Goal: Information Seeking & Learning: Learn about a topic

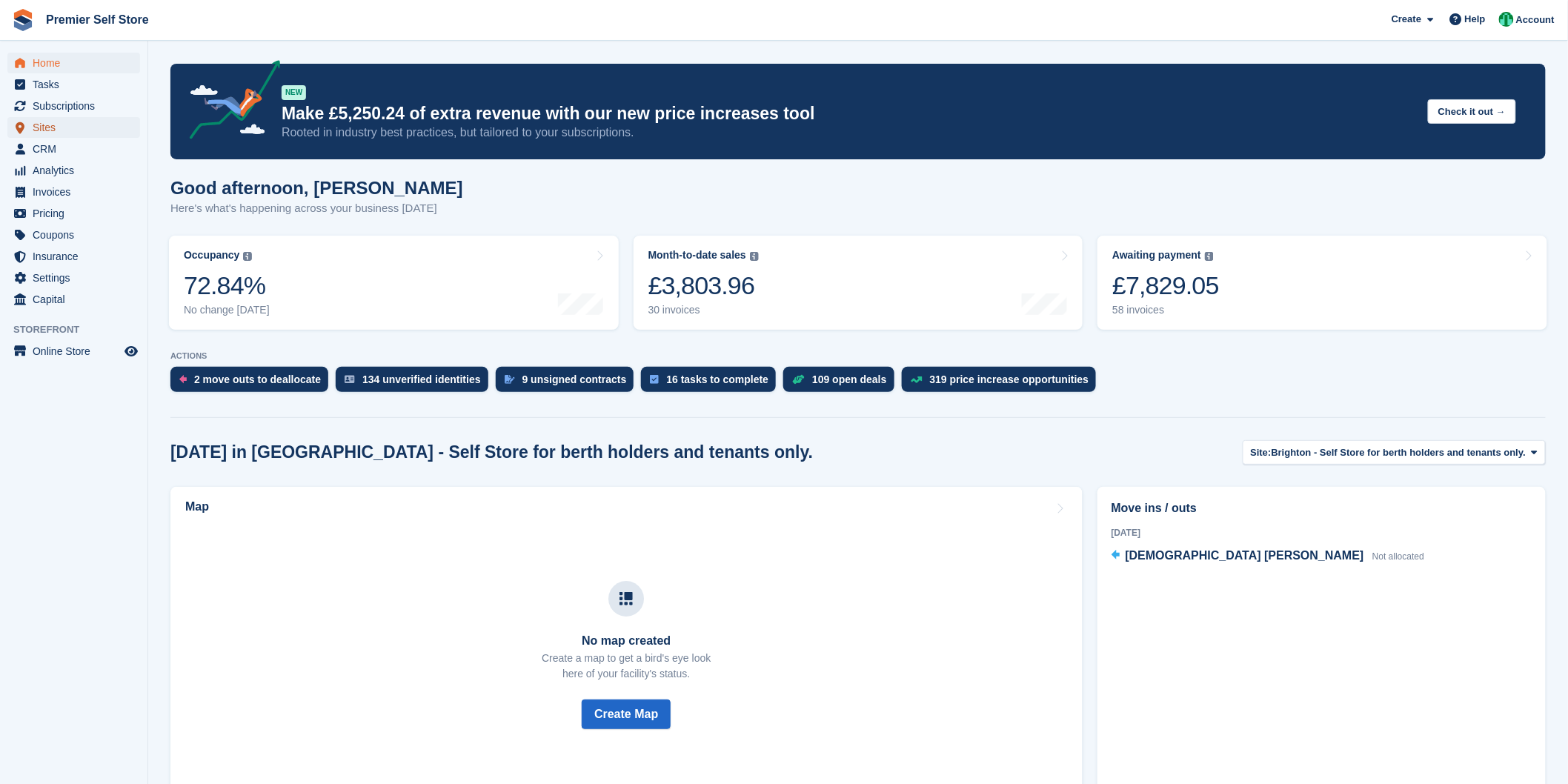
click at [72, 127] on span "Sites" at bounding box center [76, 128] width 89 height 21
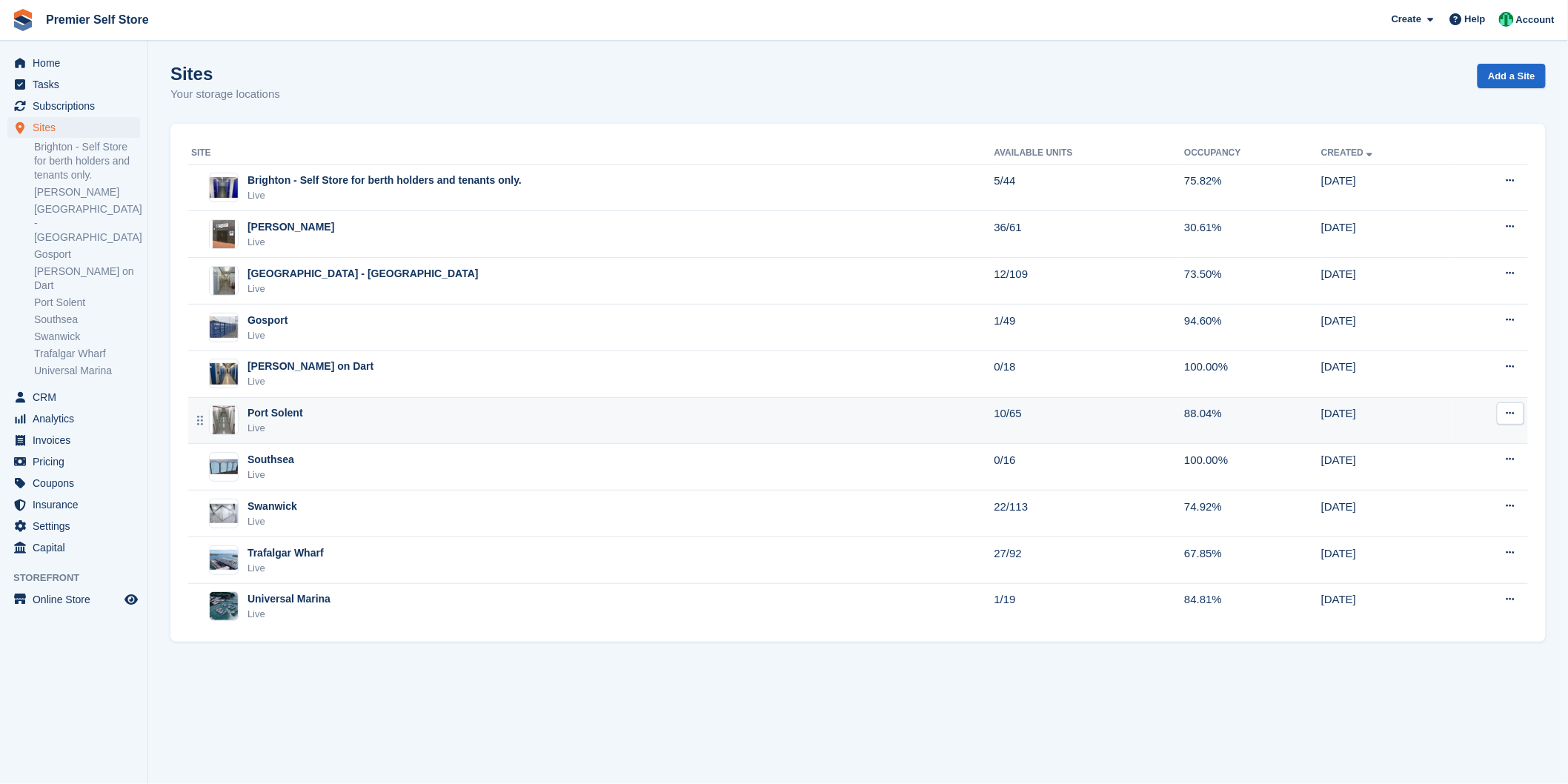
click at [408, 422] on div "Port Solent Live" at bounding box center [592, 421] width 803 height 31
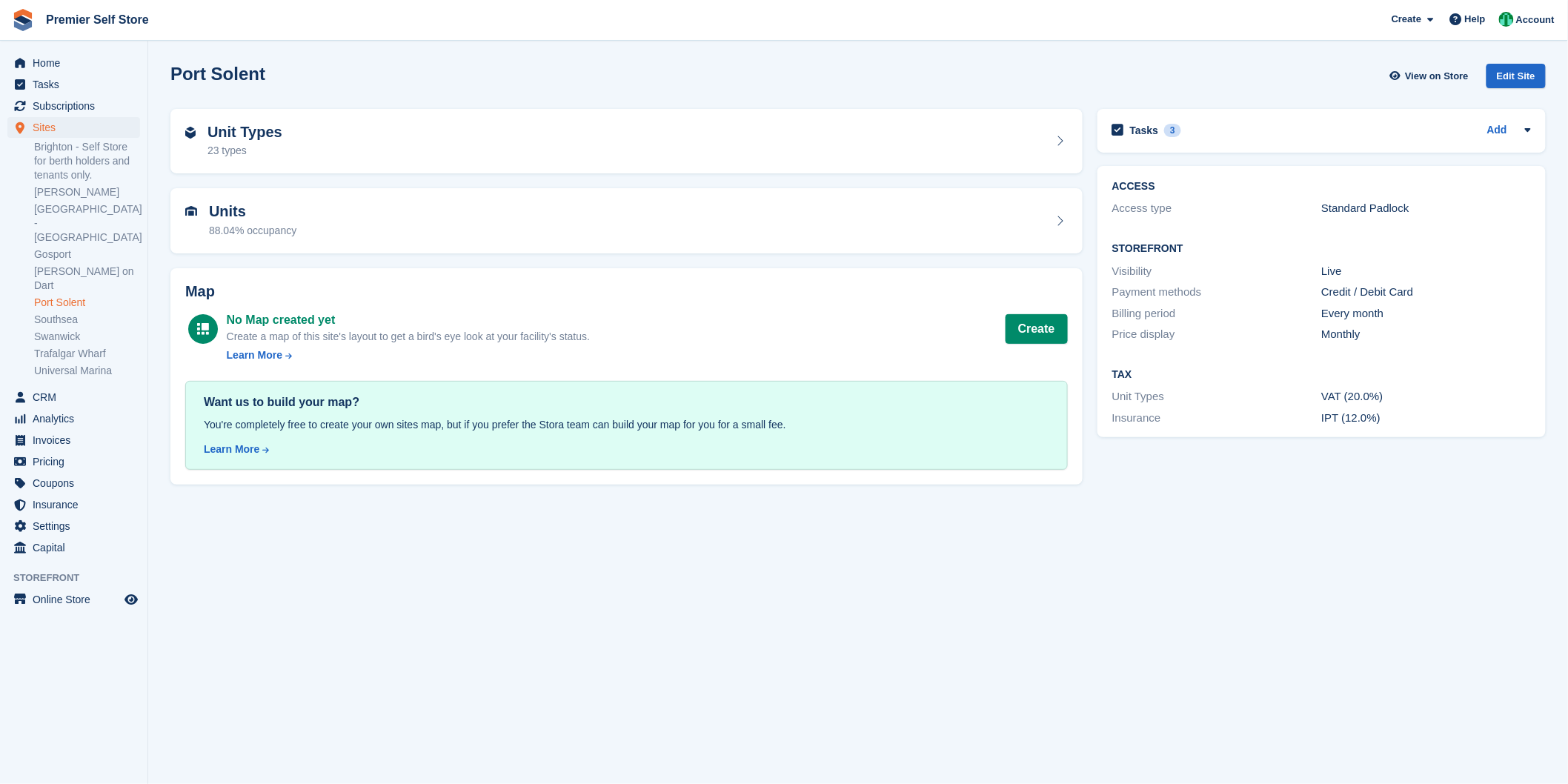
click at [68, 296] on link "Port Solent" at bounding box center [87, 303] width 106 height 14
click at [356, 132] on div "Unit Types 23 types" at bounding box center [626, 141] width 882 height 35
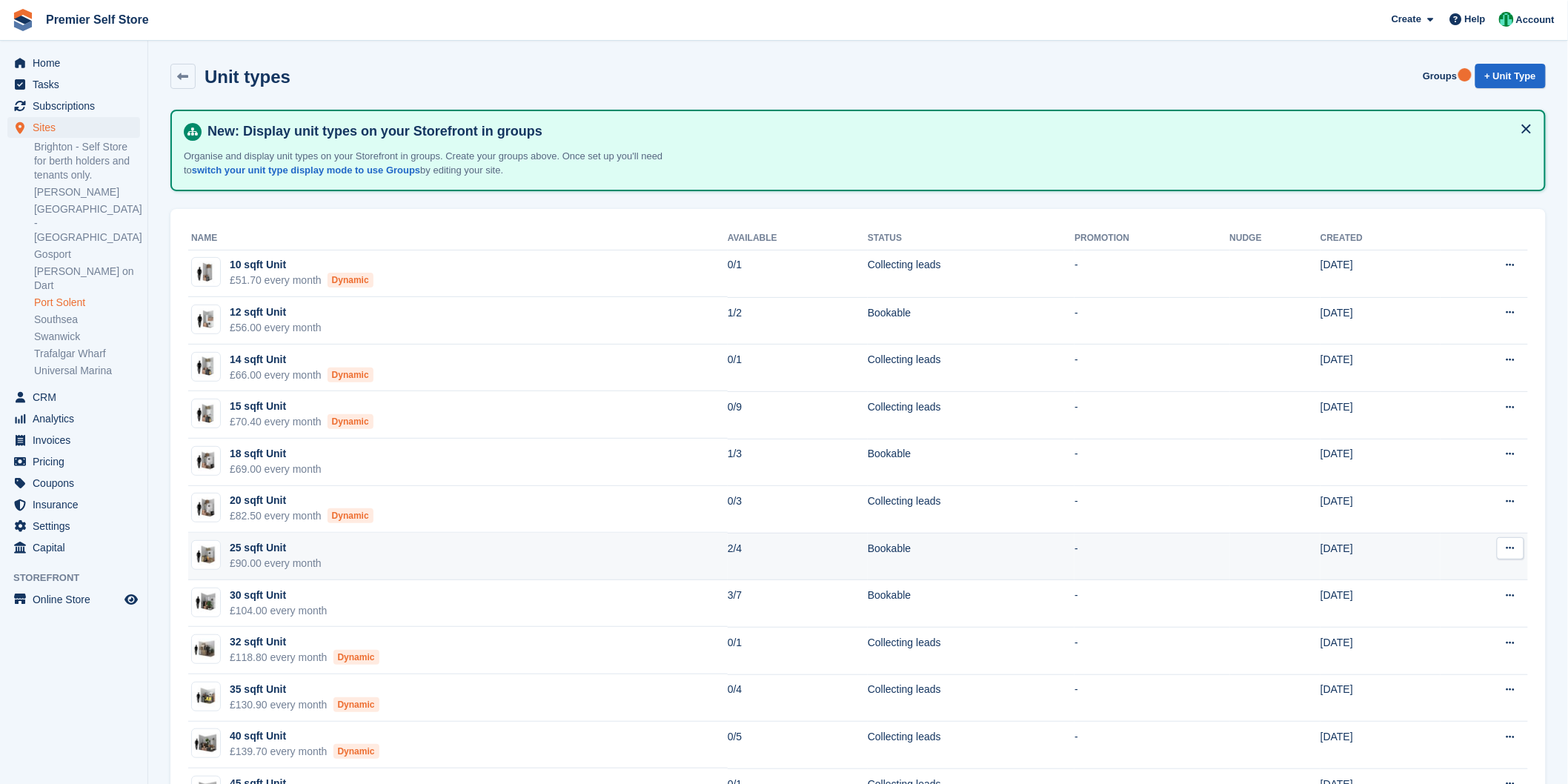
click at [334, 560] on td "25 sqft Unit £90.00 every month" at bounding box center [457, 557] width 540 height 48
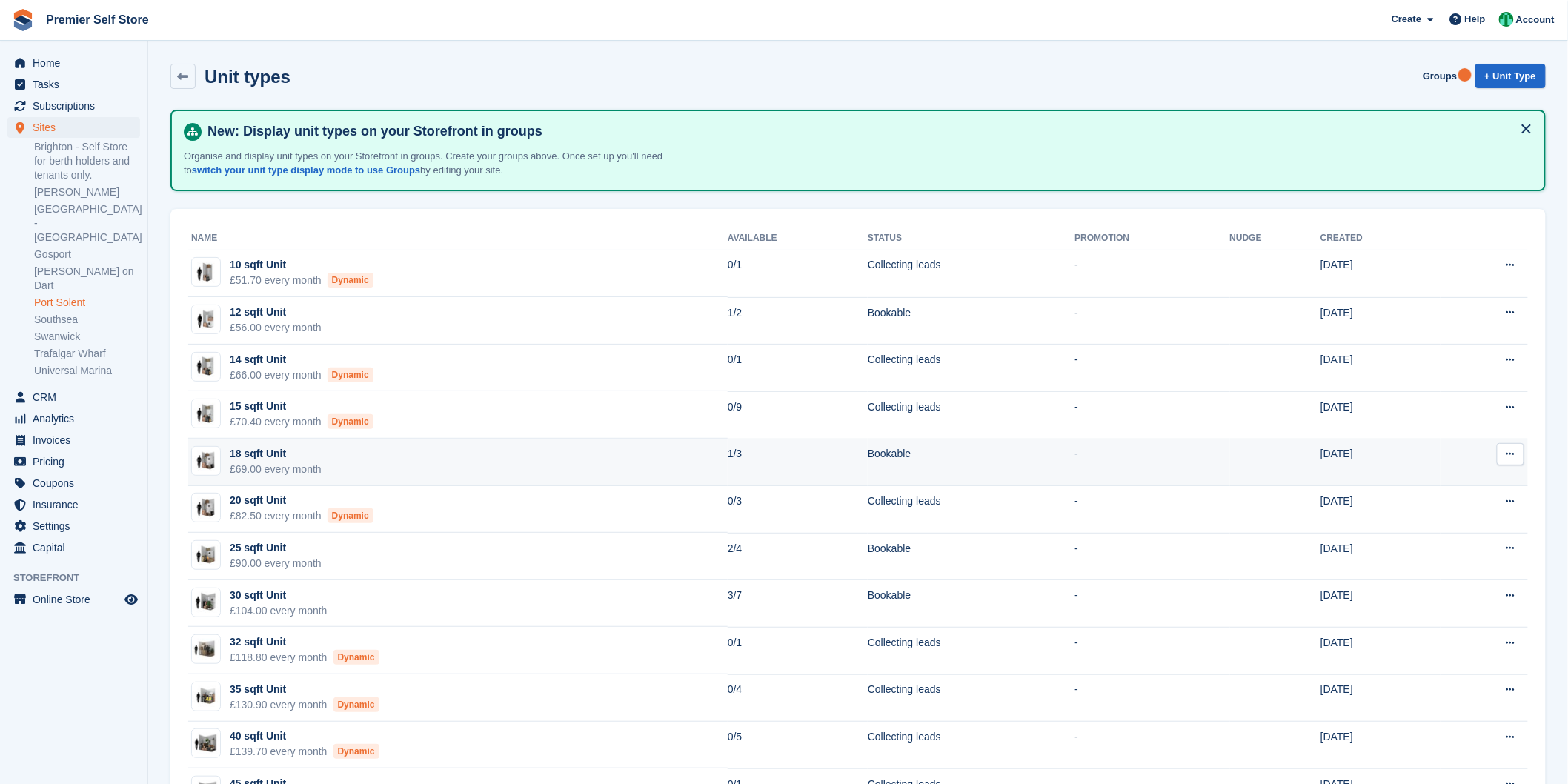
click at [447, 462] on td "18 sqft Unit £69.00 every month" at bounding box center [457, 462] width 540 height 48
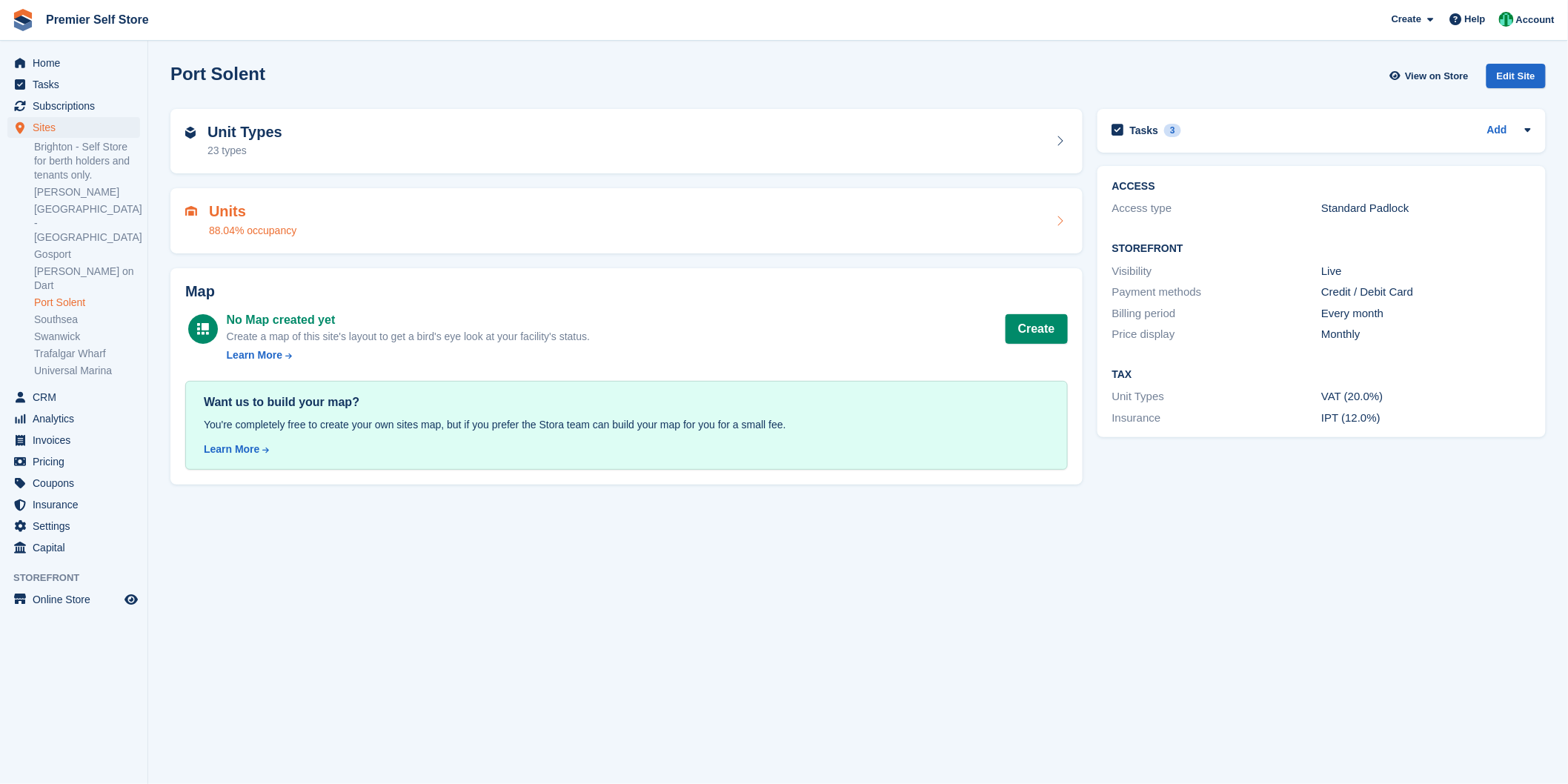
click at [309, 226] on div "Units 88.04% occupancy" at bounding box center [626, 221] width 882 height 35
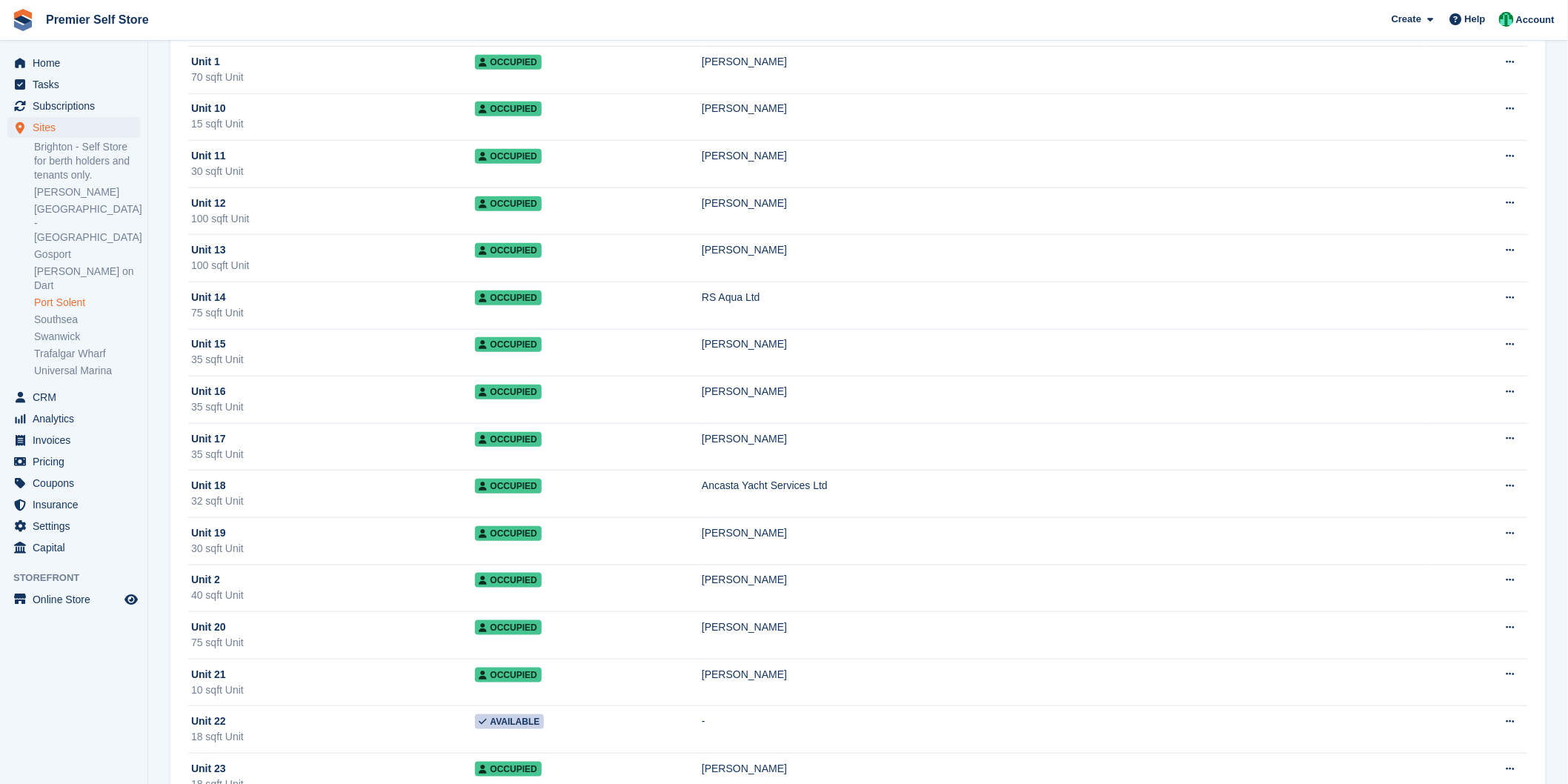
scroll to position [412, 0]
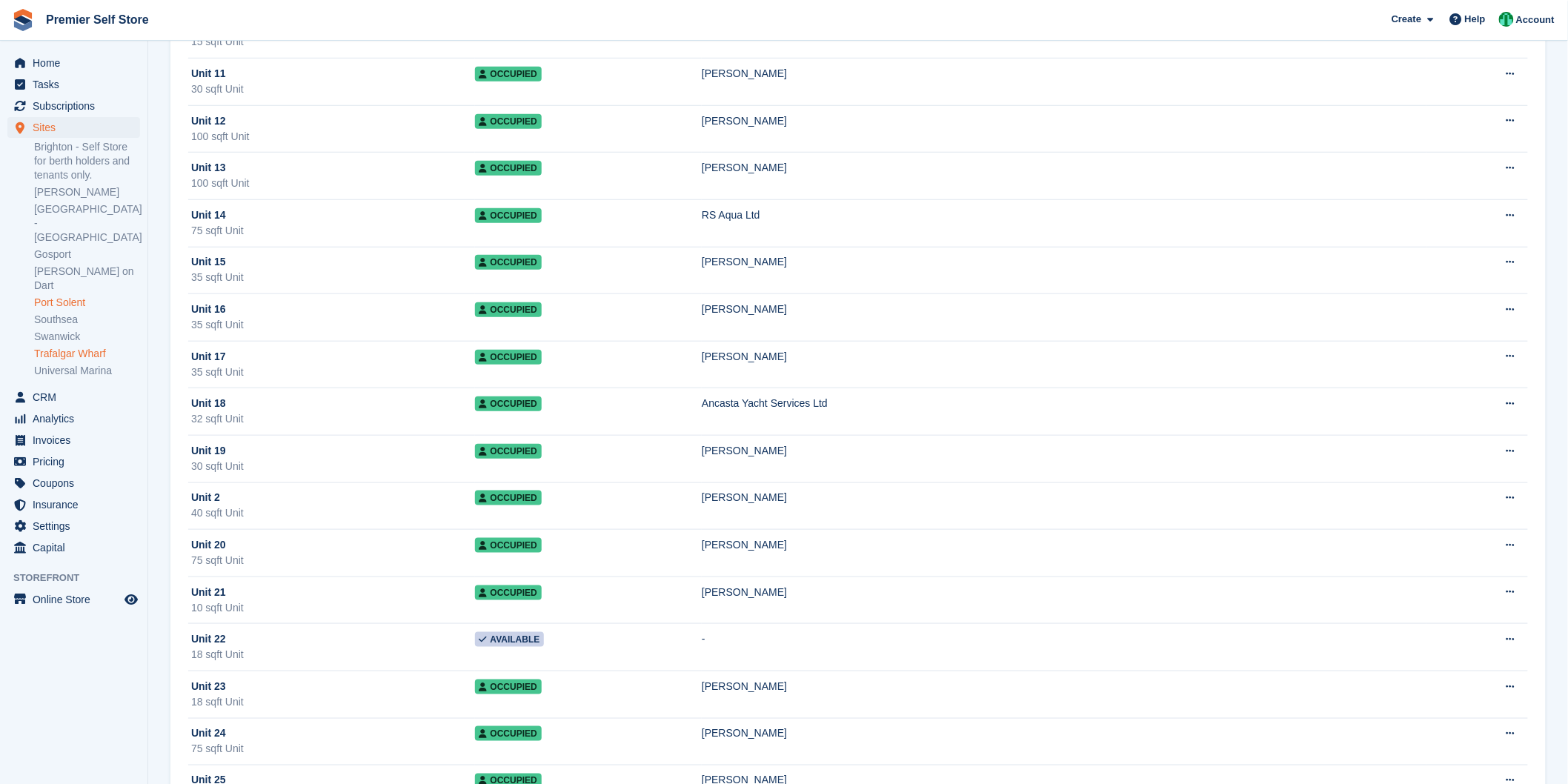
click at [77, 347] on link "Trafalgar Wharf" at bounding box center [87, 353] width 106 height 14
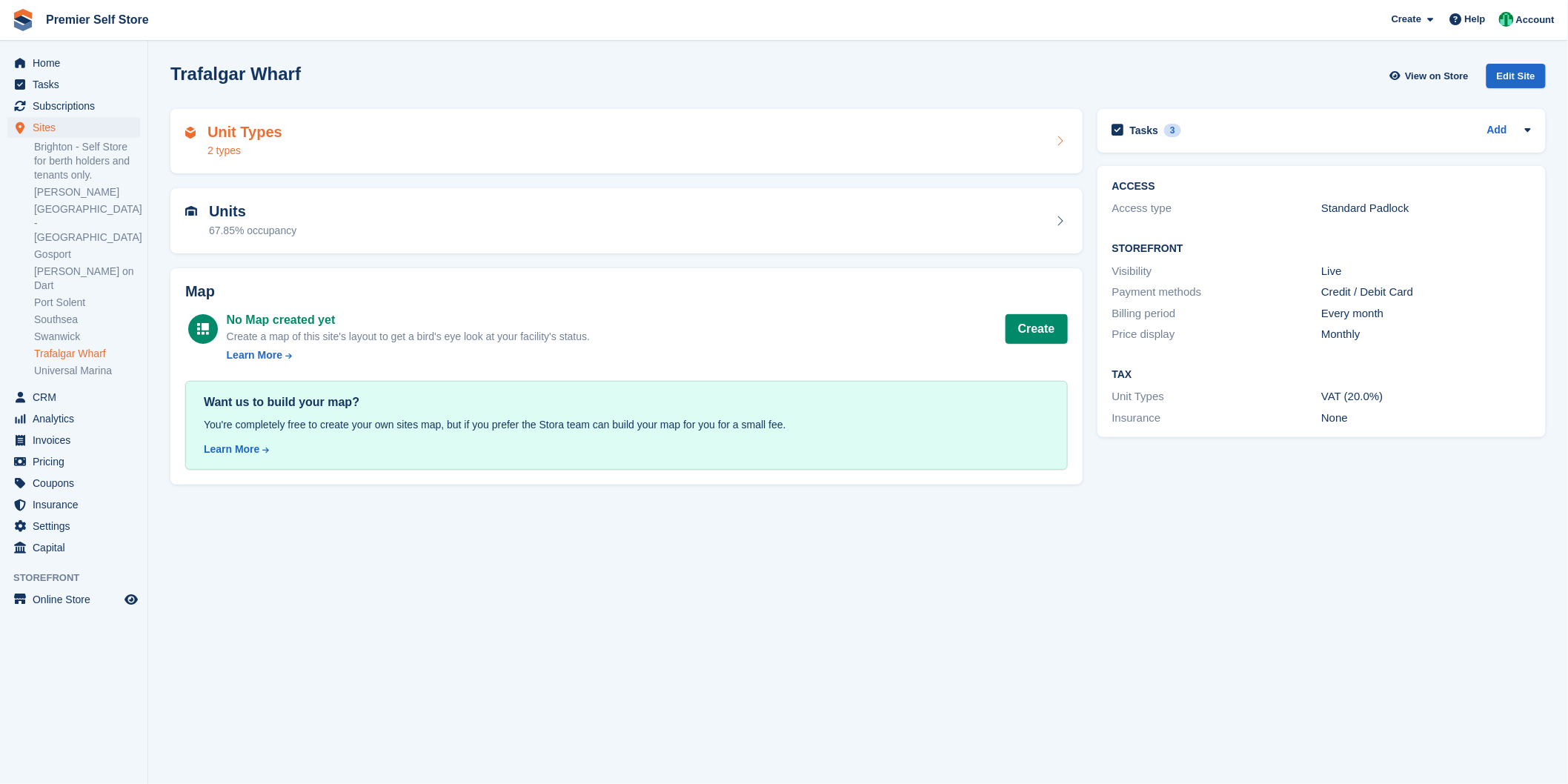
click at [356, 142] on div "Unit Types 2 types" at bounding box center [626, 141] width 882 height 35
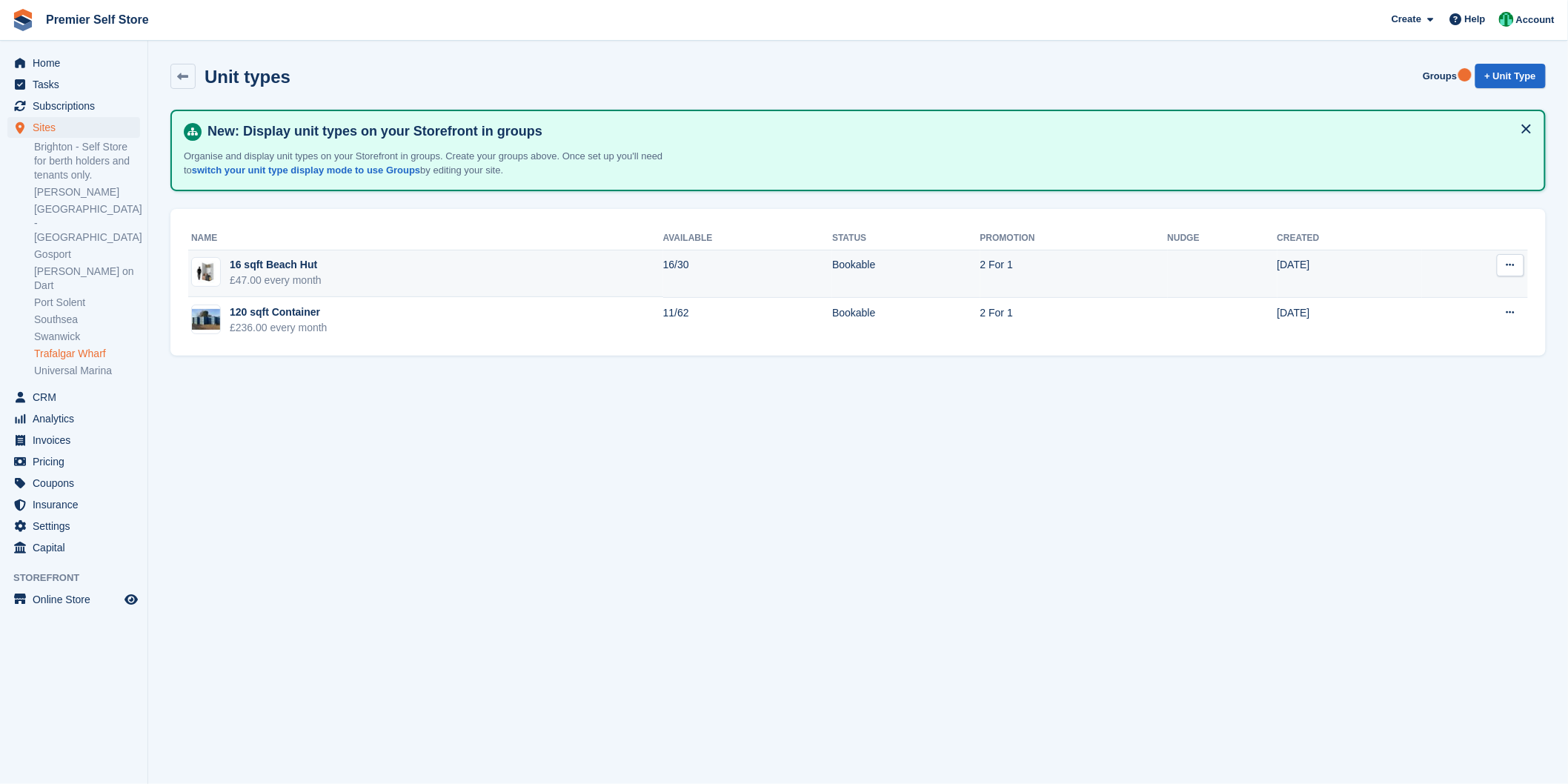
click at [342, 270] on td "16 sqft Beach Hut £47.00 every month" at bounding box center [425, 274] width 475 height 48
